Goal: Obtain resource: Download file/media

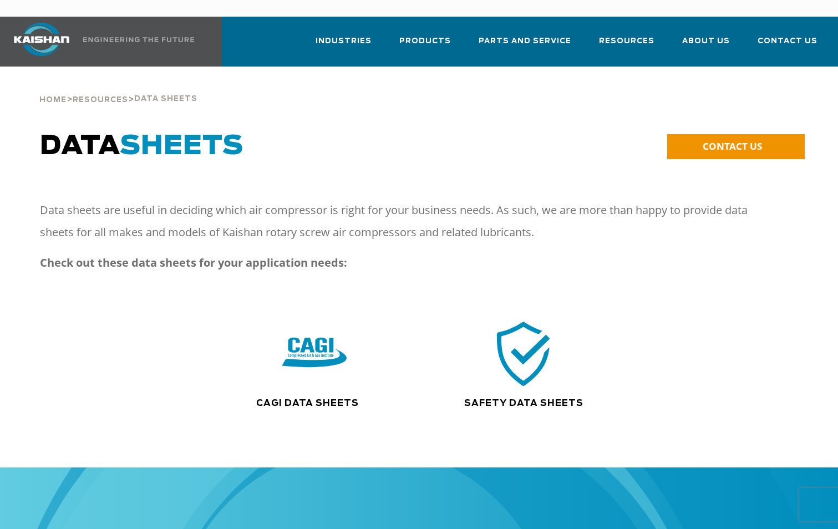
click at [533, 355] on img at bounding box center [524, 354] width 71 height 72
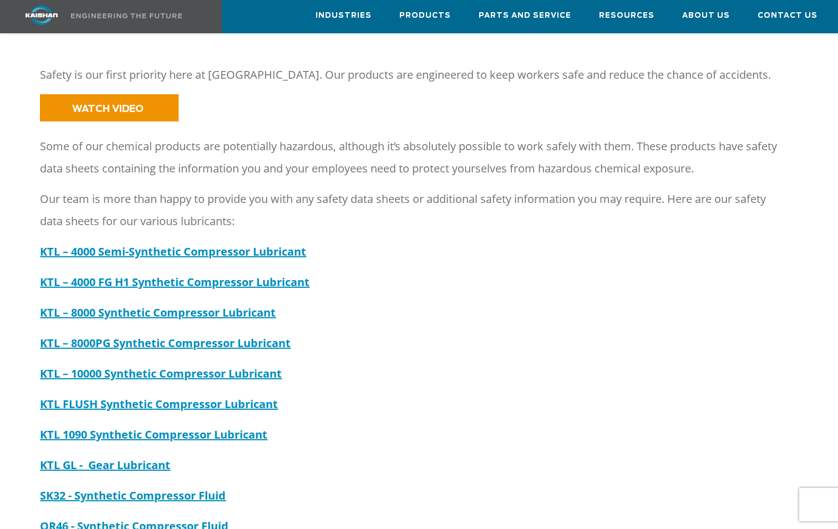
scroll to position [55, 0]
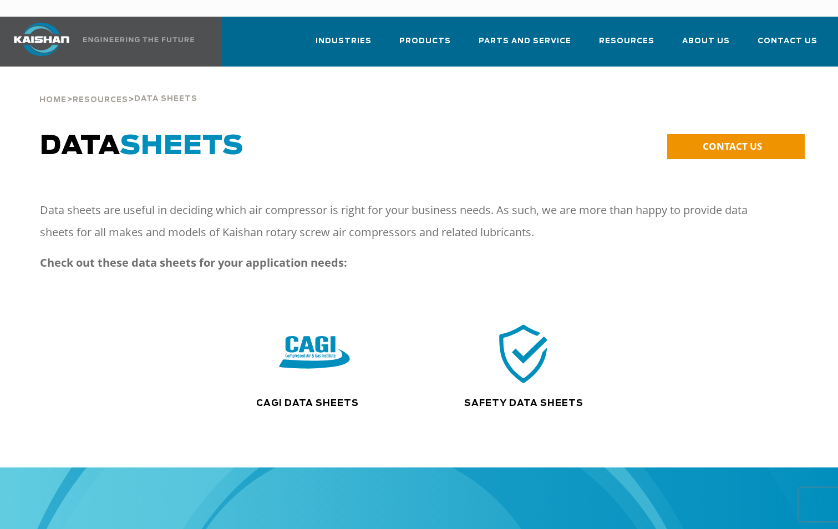
click at [307, 334] on img at bounding box center [314, 354] width 71 height 72
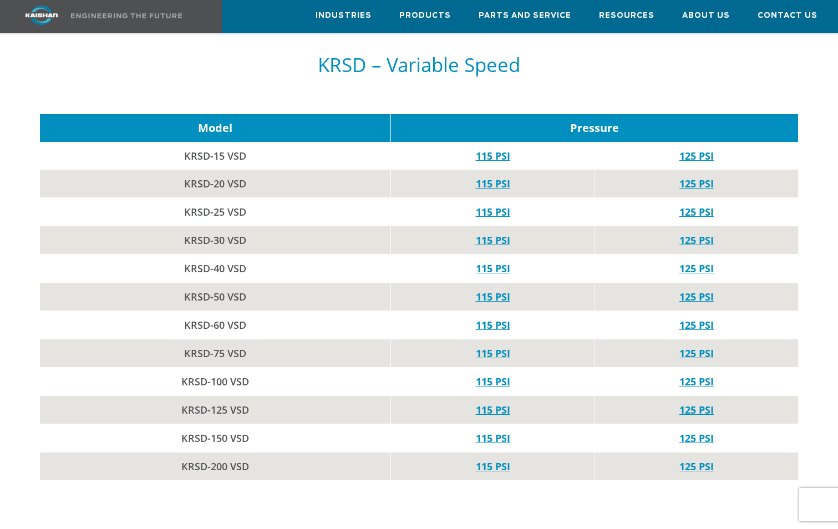
scroll to position [1608, 0]
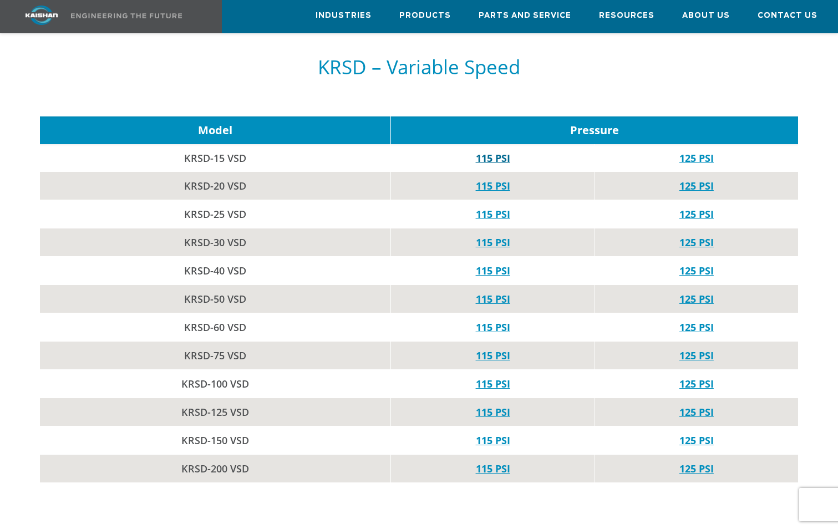
click at [484, 151] on link "115 PSI" at bounding box center [493, 157] width 34 height 13
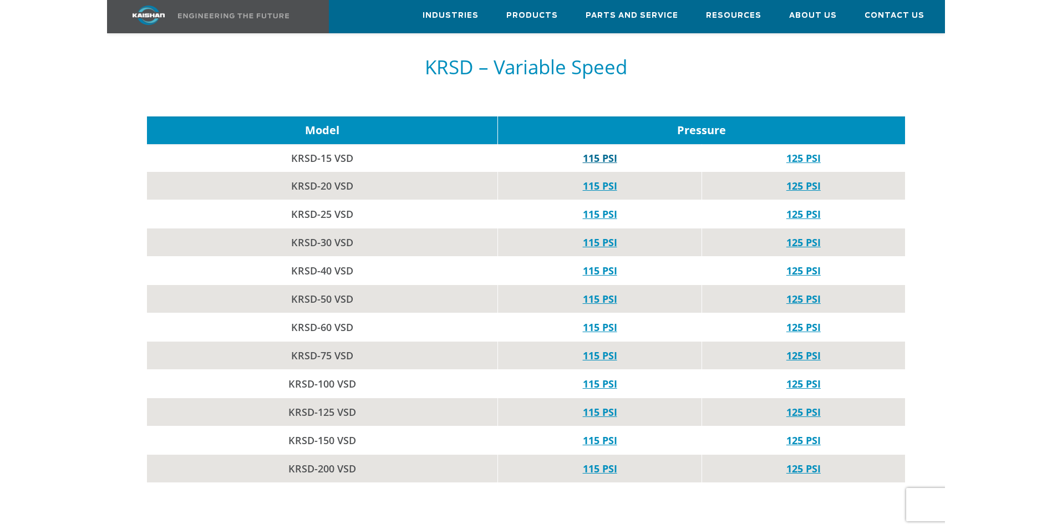
scroll to position [1542, 0]
